Goal: Information Seeking & Learning: Learn about a topic

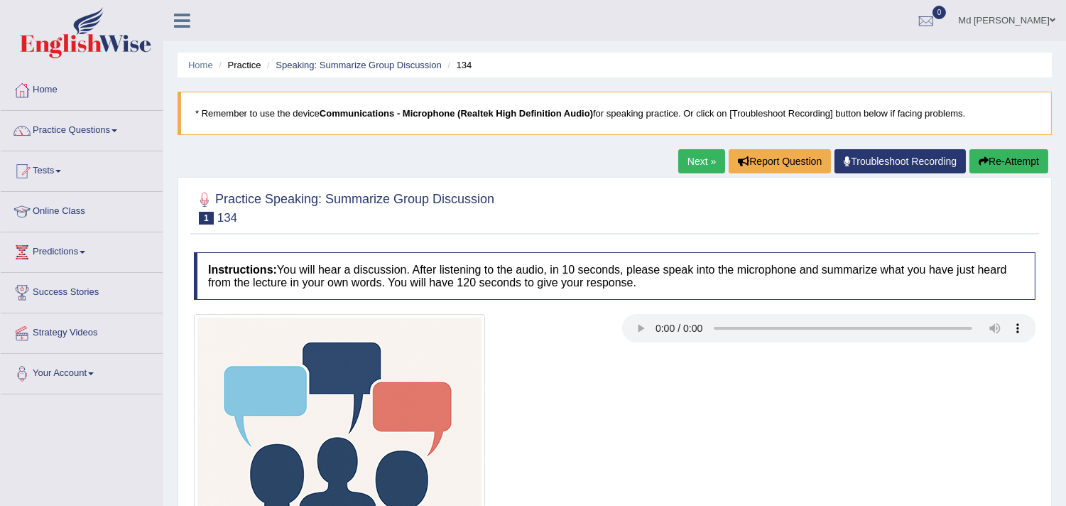
click at [235, 69] on li "Practice" at bounding box center [237, 64] width 45 height 13
click at [328, 62] on link "Speaking: Summarize Group Discussion" at bounding box center [358, 65] width 165 height 11
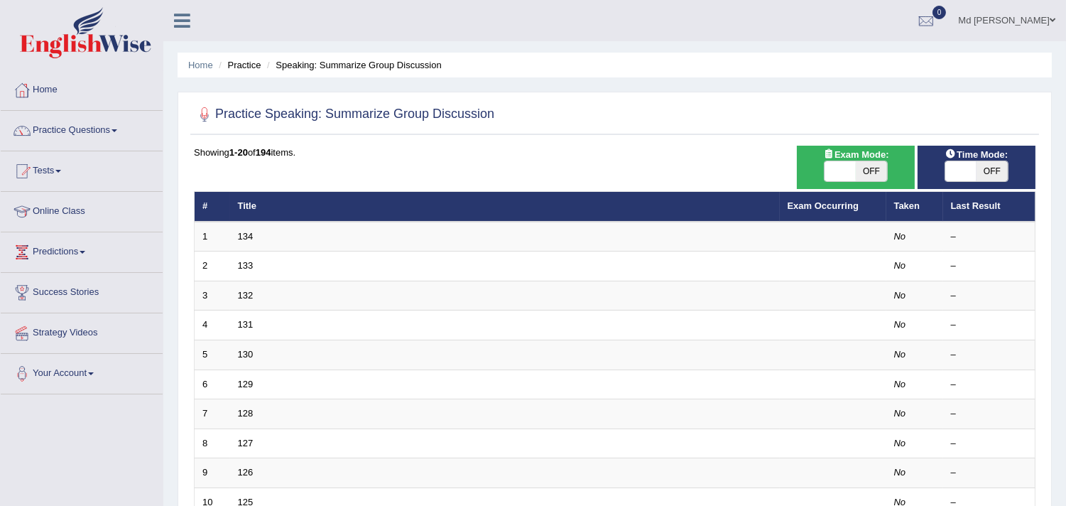
click at [303, 273] on td "133" at bounding box center [505, 266] width 550 height 30
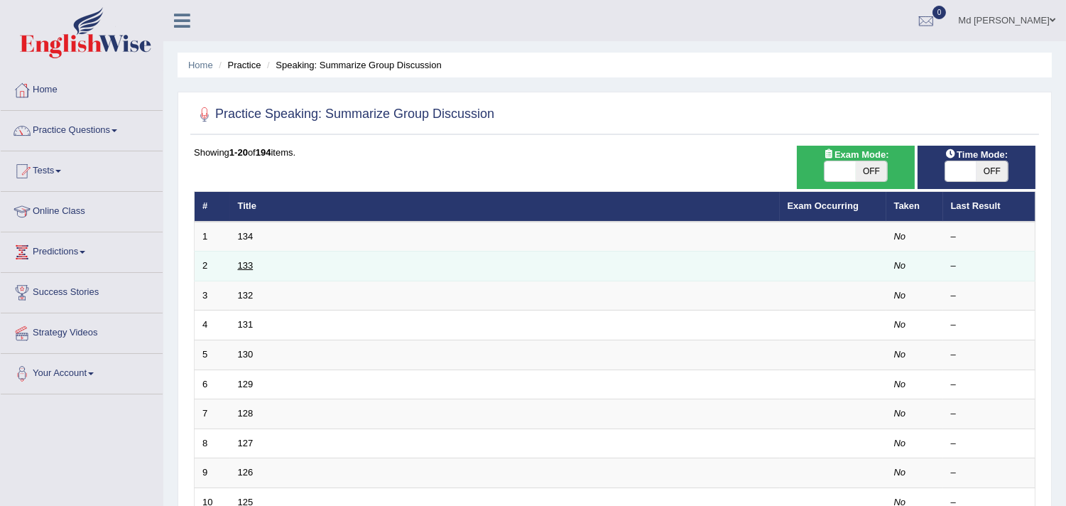
click at [240, 264] on link "133" at bounding box center [246, 265] width 16 height 11
